Goal: Transaction & Acquisition: Purchase product/service

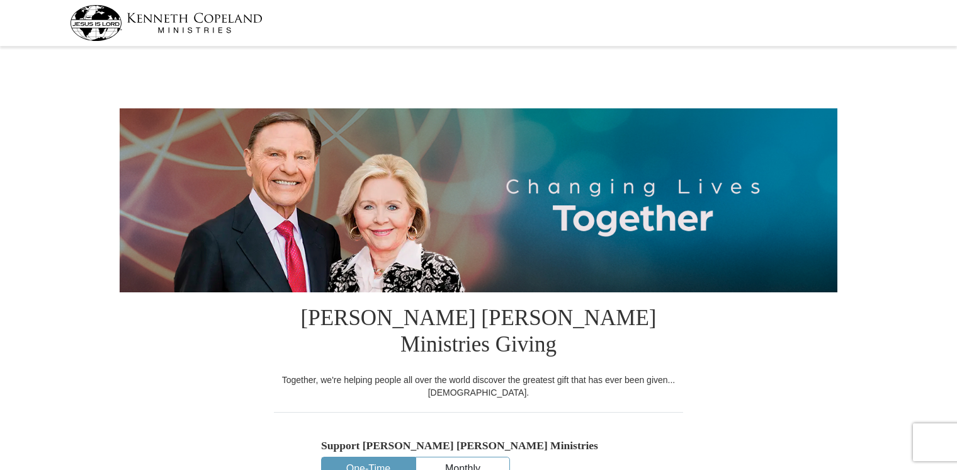
select select "NY"
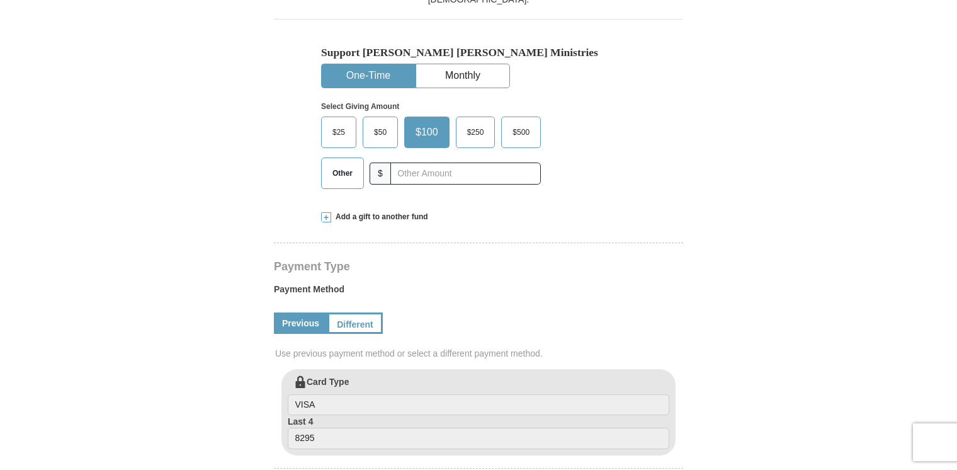
scroll to position [410, 0]
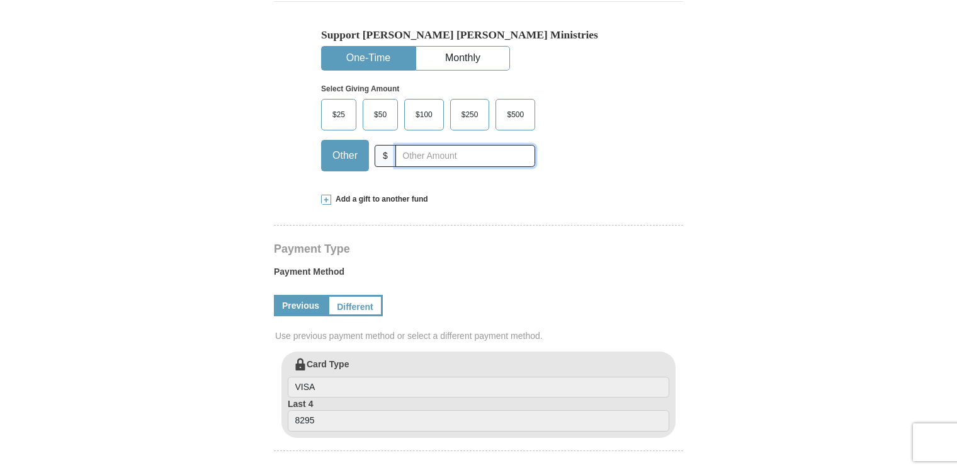
click at [446, 145] on input "text" at bounding box center [465, 156] width 140 height 22
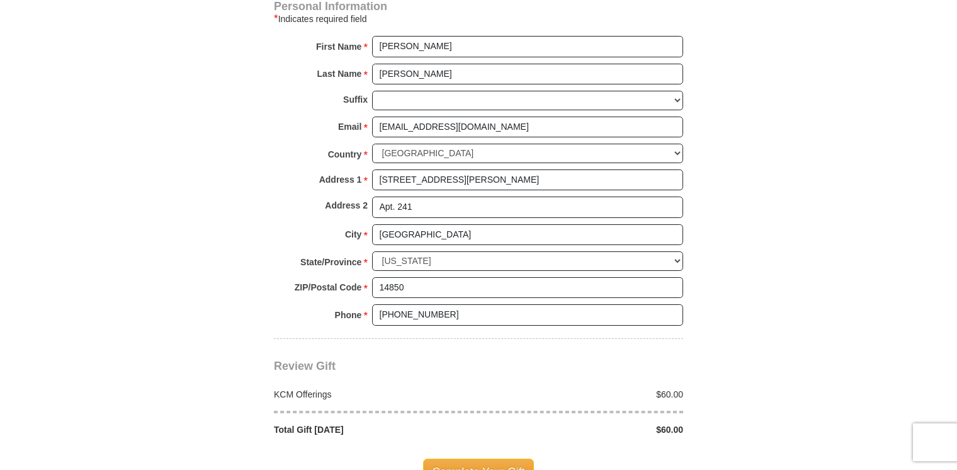
scroll to position [912, 0]
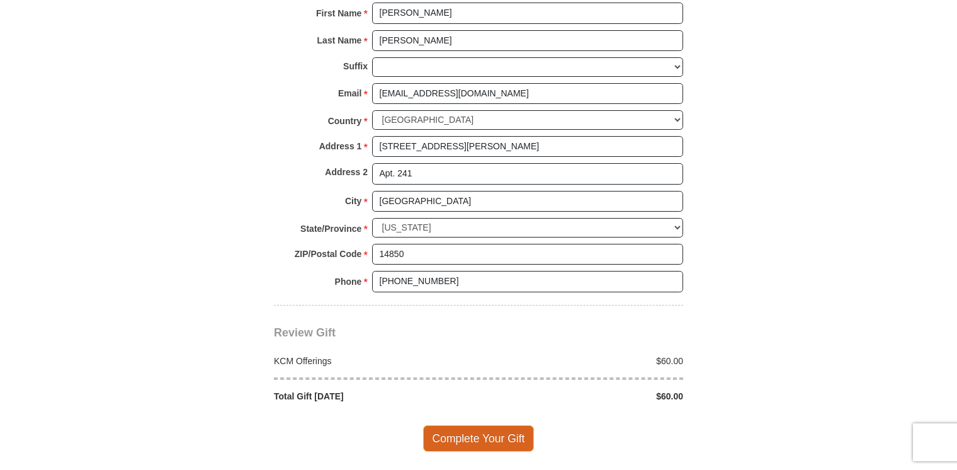
type input "60.00"
click at [473, 425] on span "Complete Your Gift" at bounding box center [478, 438] width 111 height 26
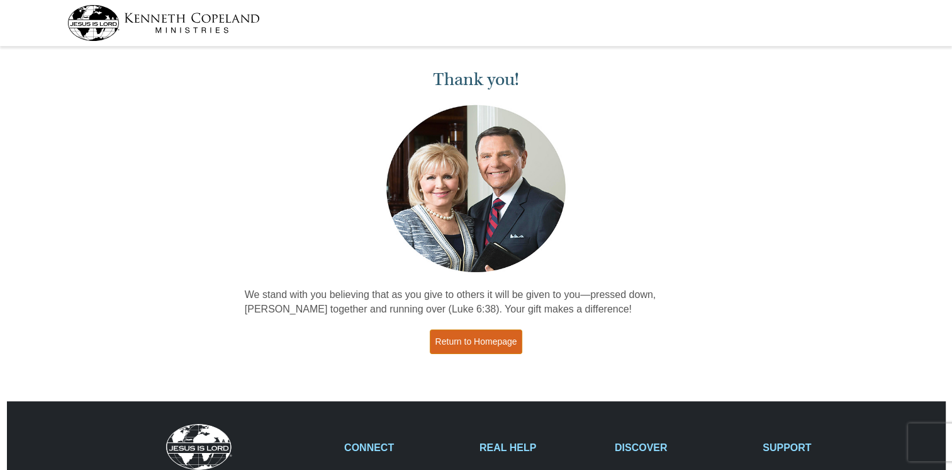
click at [469, 342] on link "Return to Homepage" at bounding box center [476, 341] width 93 height 25
